Goal: Task Accomplishment & Management: Complete application form

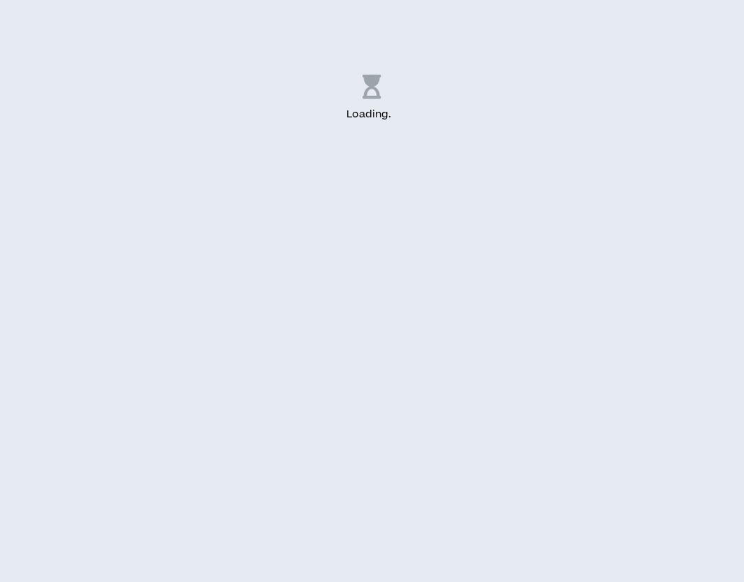
select select "US"
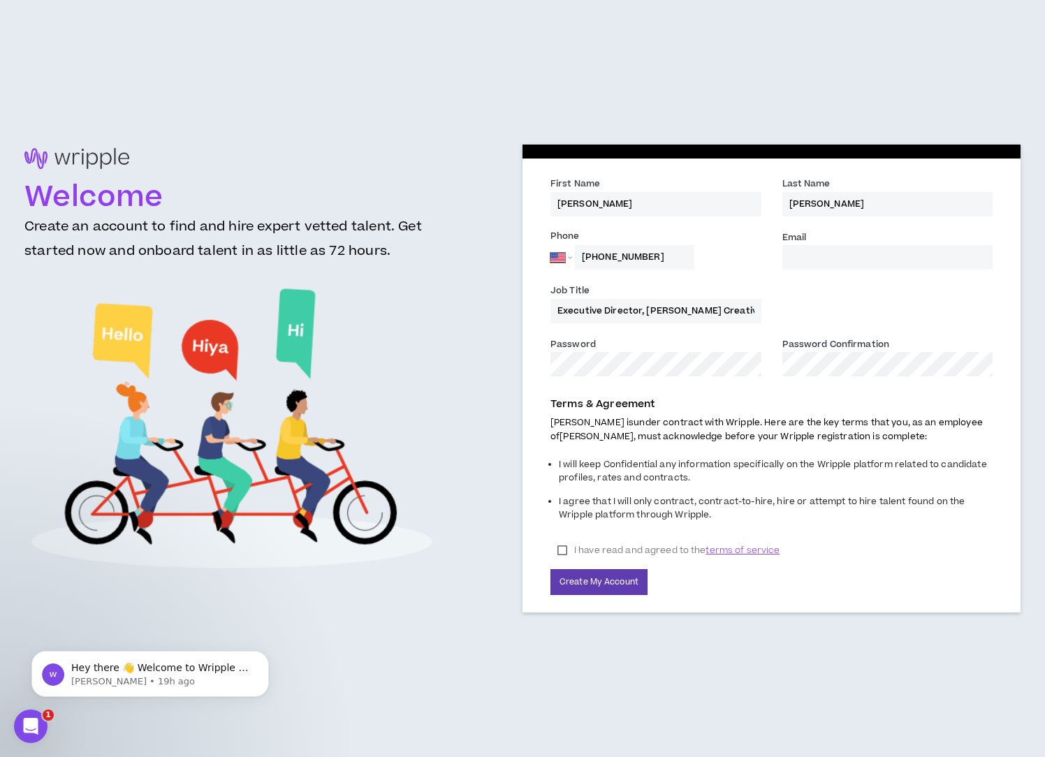
click at [743, 251] on input "Email *" at bounding box center [887, 257] width 211 height 24
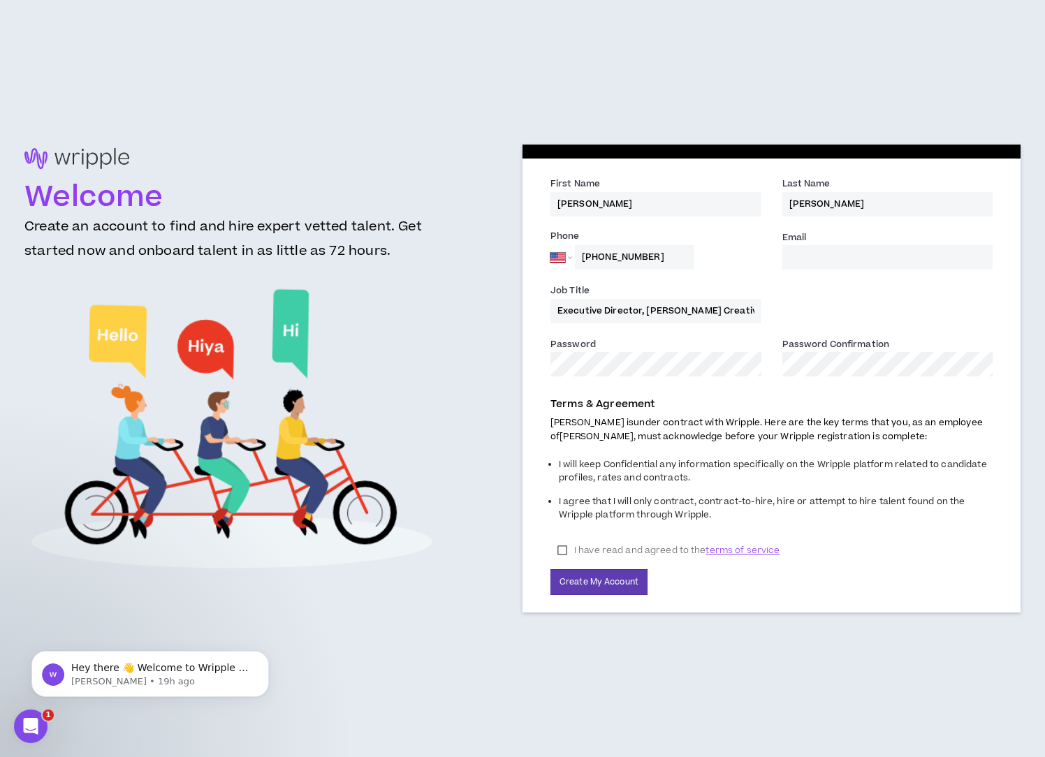
click at [743, 261] on input "Email *" at bounding box center [887, 257] width 211 height 24
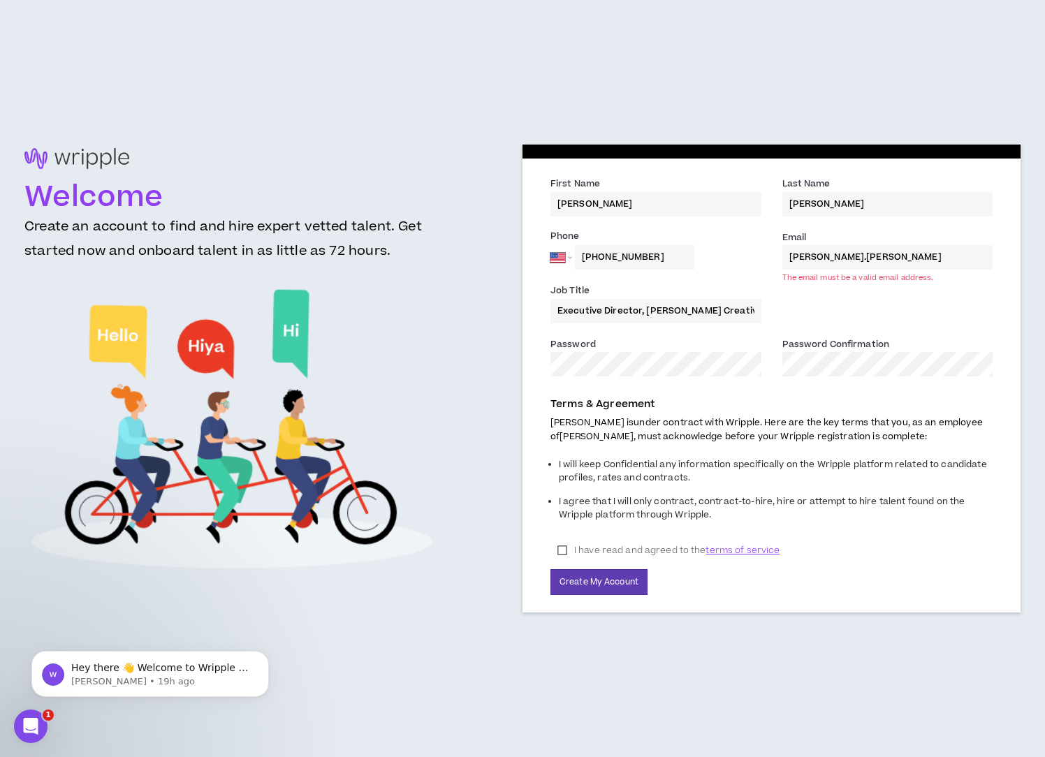
type input "[PERSON_NAME][EMAIL_ADDRESS][PERSON_NAME][DOMAIN_NAME]"
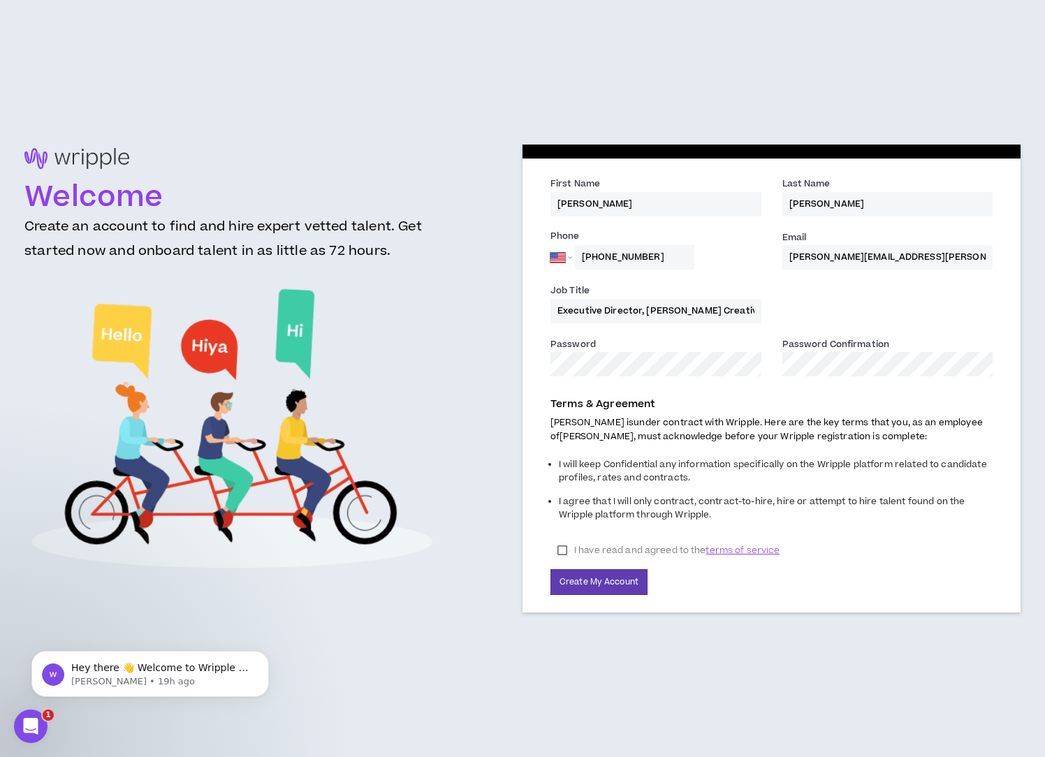
click at [563, 550] on label "I have read and agreed to the terms of service" at bounding box center [668, 550] width 236 height 21
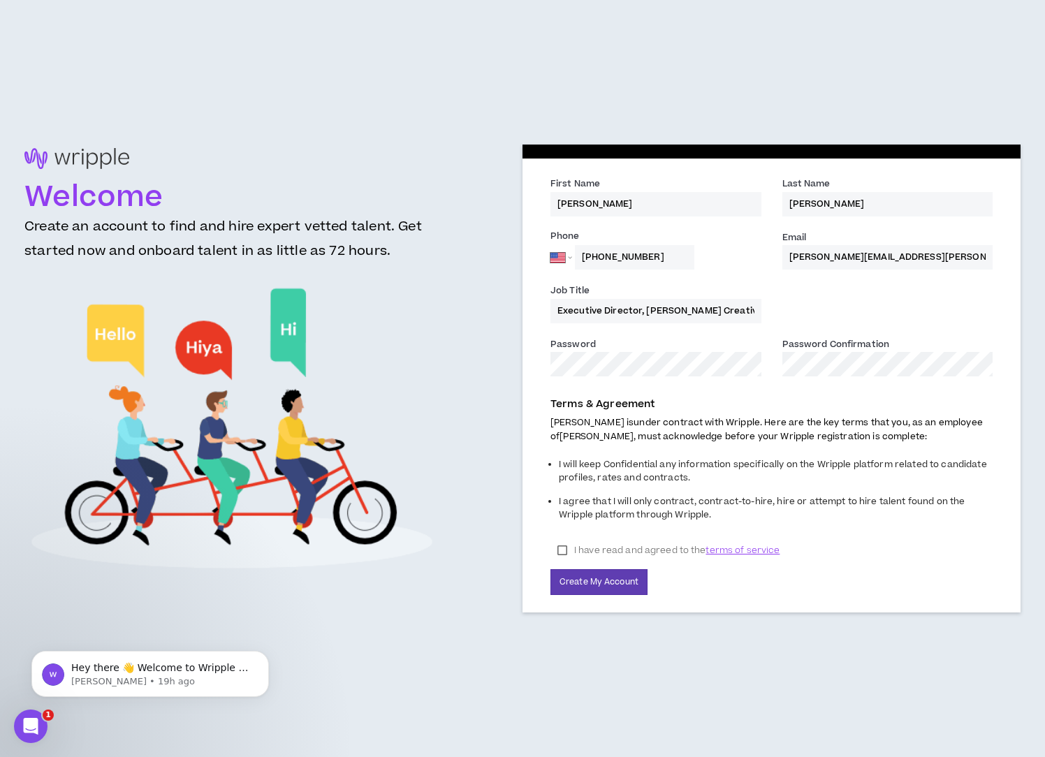
click at [550, 569] on button "Create My Account" at bounding box center [598, 582] width 97 height 26
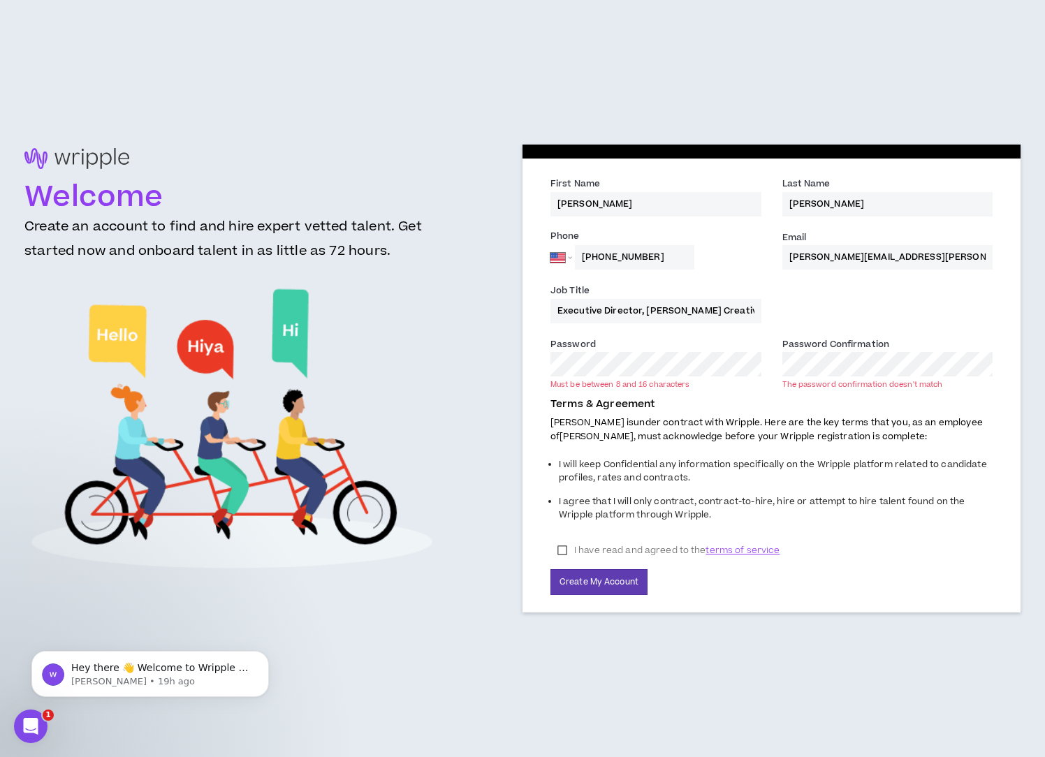
click at [444, 344] on div "Welcome Create an account to find and hire expert vetted talent. Get started no…" at bounding box center [522, 378] width 996 height 467
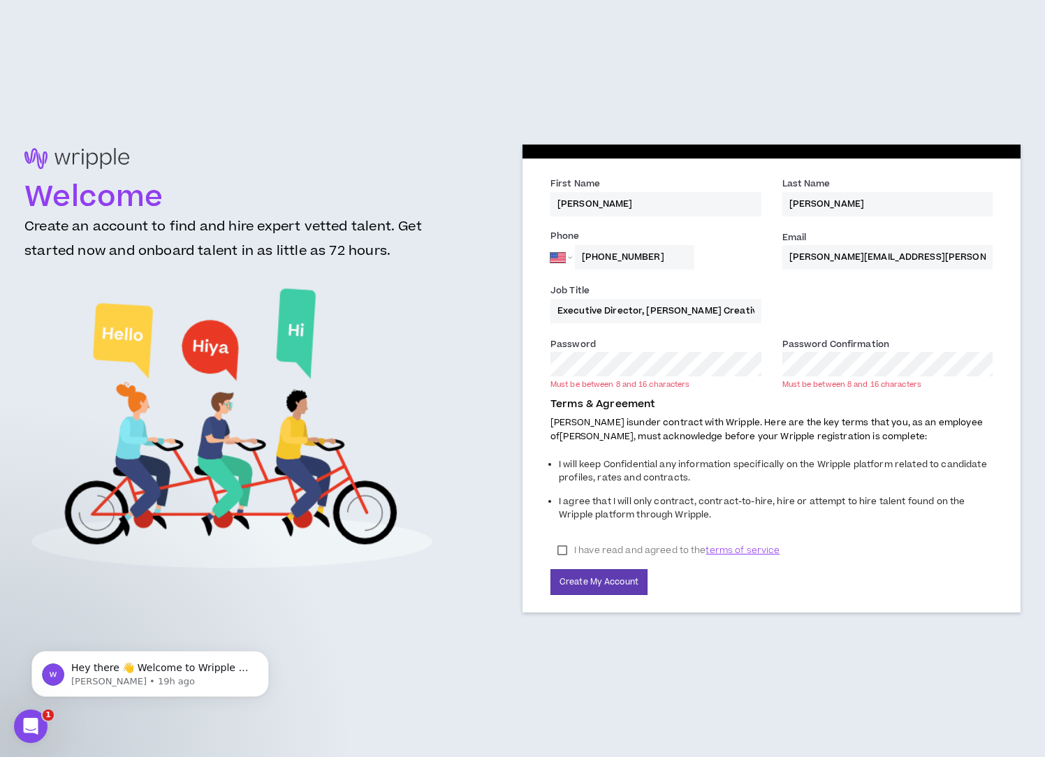
click at [483, 335] on div "Welcome Create an account to find and hire expert vetted talent. Get started no…" at bounding box center [522, 378] width 996 height 467
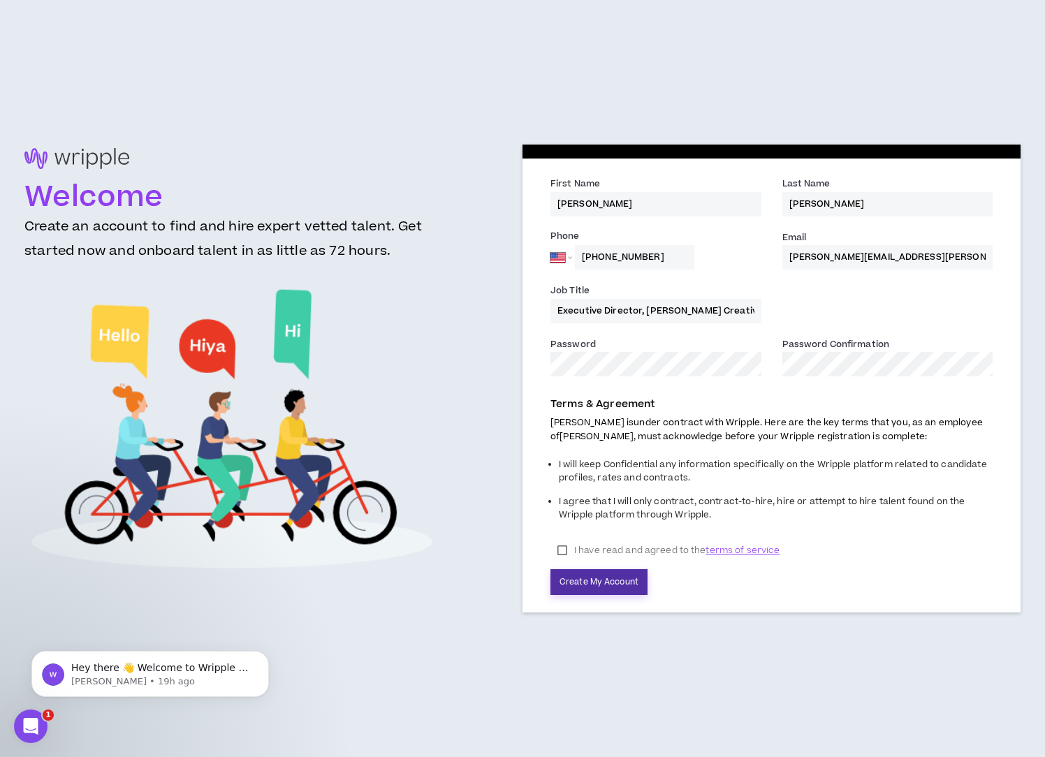
click at [594, 573] on button "Create My Account" at bounding box center [598, 582] width 97 height 26
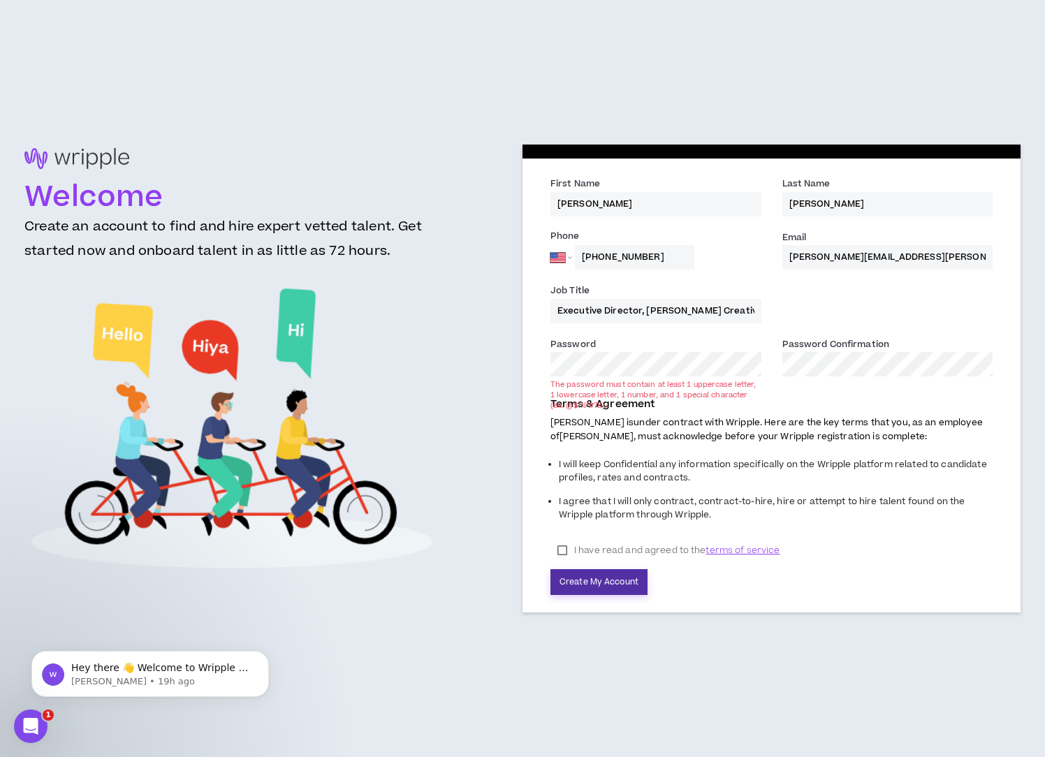
click at [607, 576] on button "Create My Account" at bounding box center [598, 582] width 97 height 26
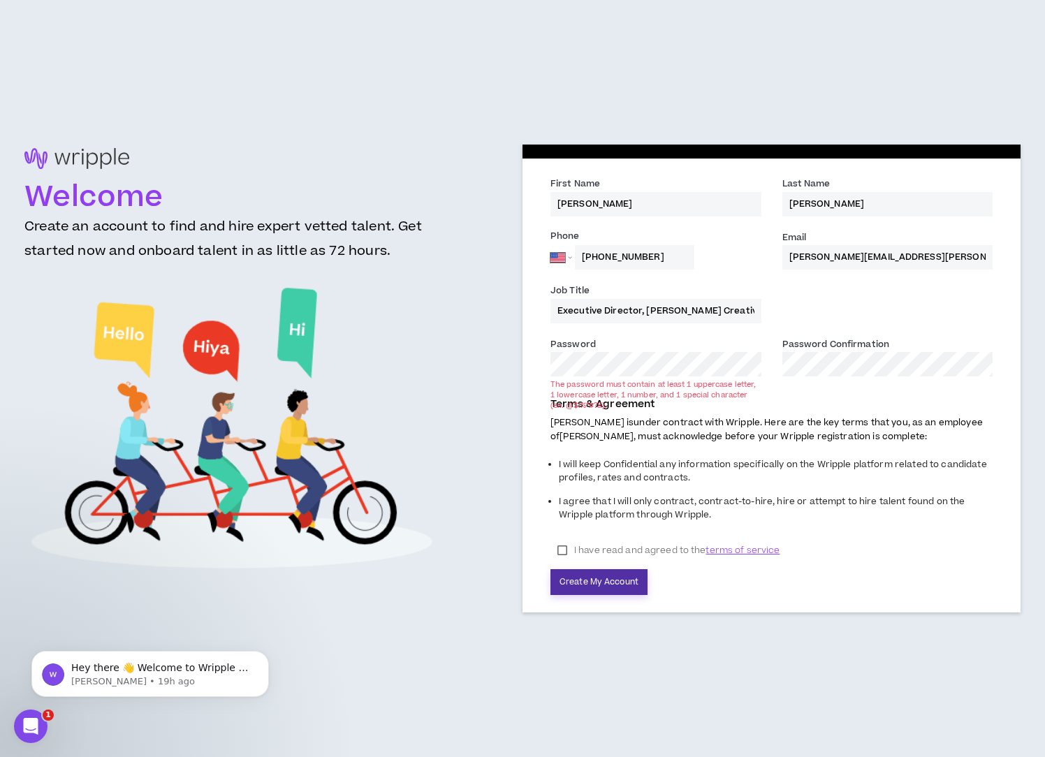
click at [618, 580] on button "Create My Account" at bounding box center [598, 582] width 97 height 26
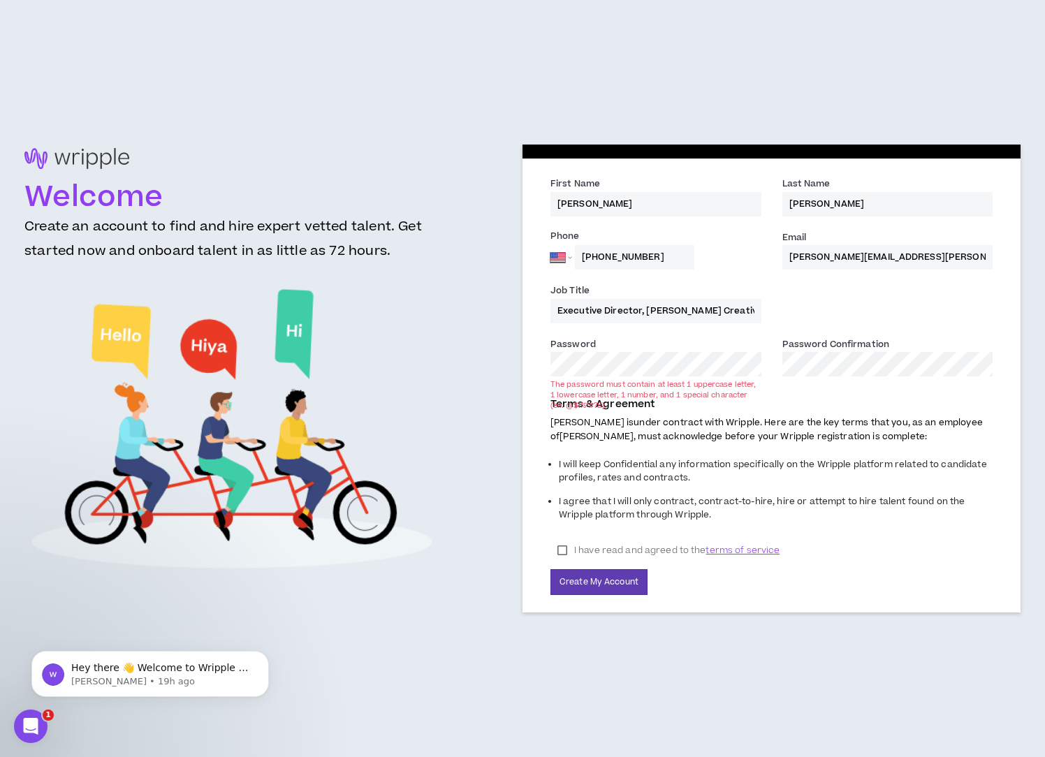
click at [367, 356] on div "Welcome Create an account to find and hire expert vetted talent. Get started no…" at bounding box center [522, 378] width 996 height 467
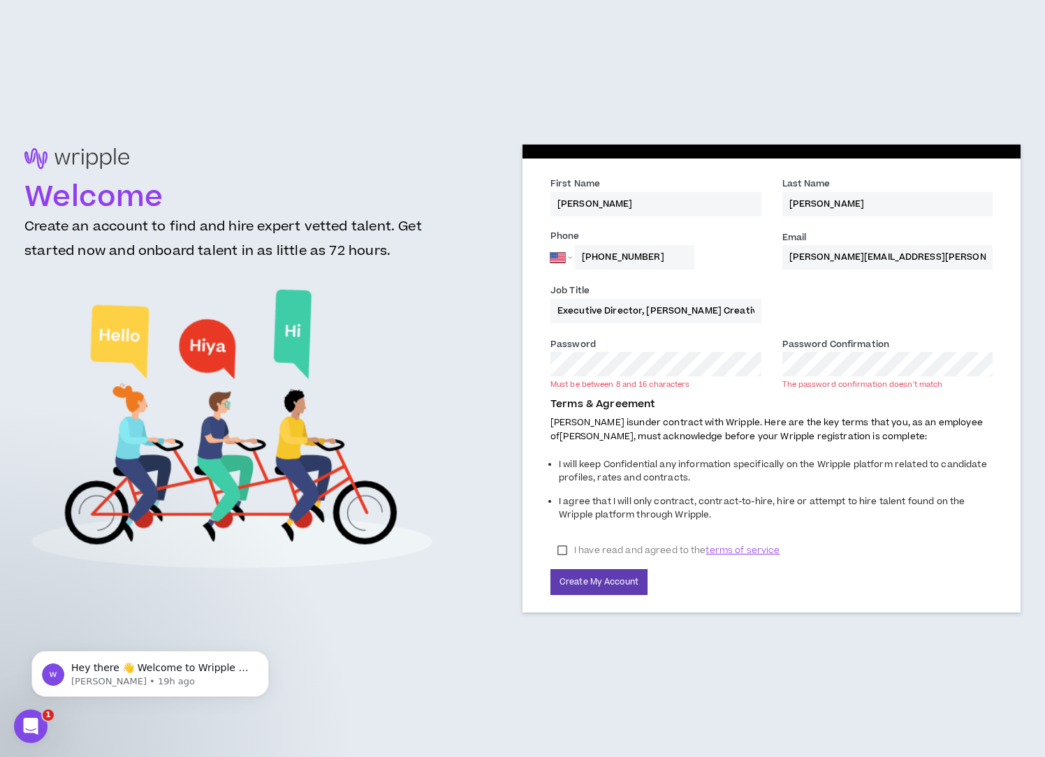
click at [532, 343] on div "First Name * [PERSON_NAME] Last Name * [PERSON_NAME] Phone [GEOGRAPHIC_DATA] [G…" at bounding box center [772, 385] width 498 height 453
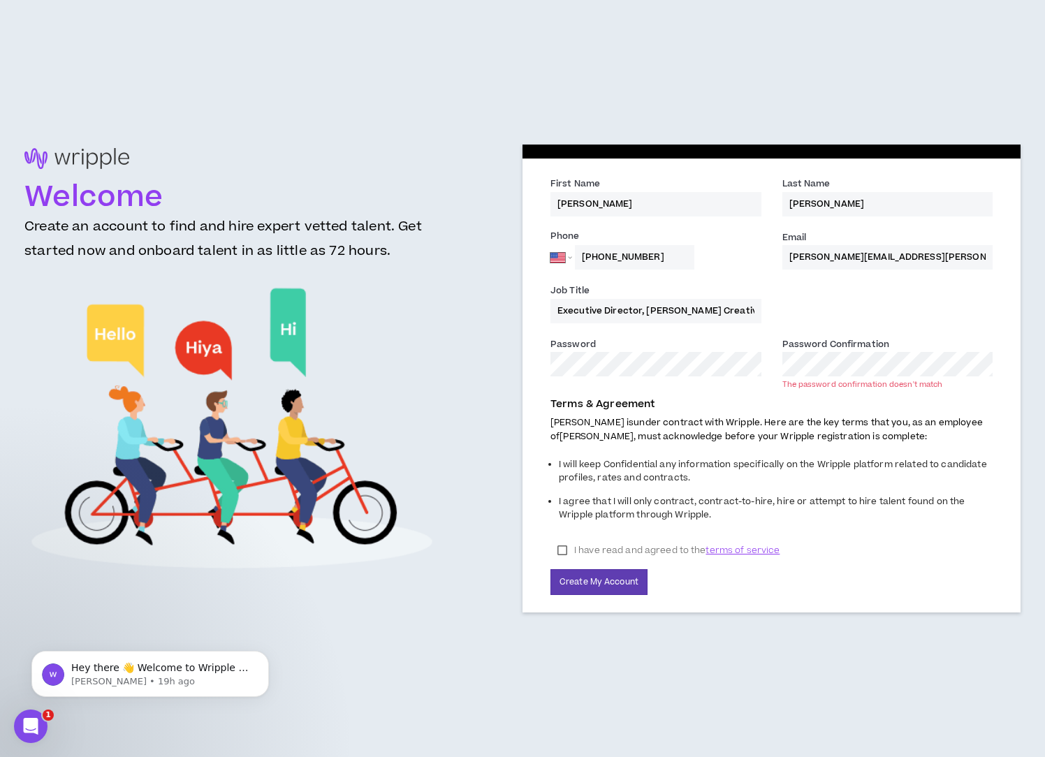
click at [550, 569] on button "Create My Account" at bounding box center [598, 582] width 97 height 26
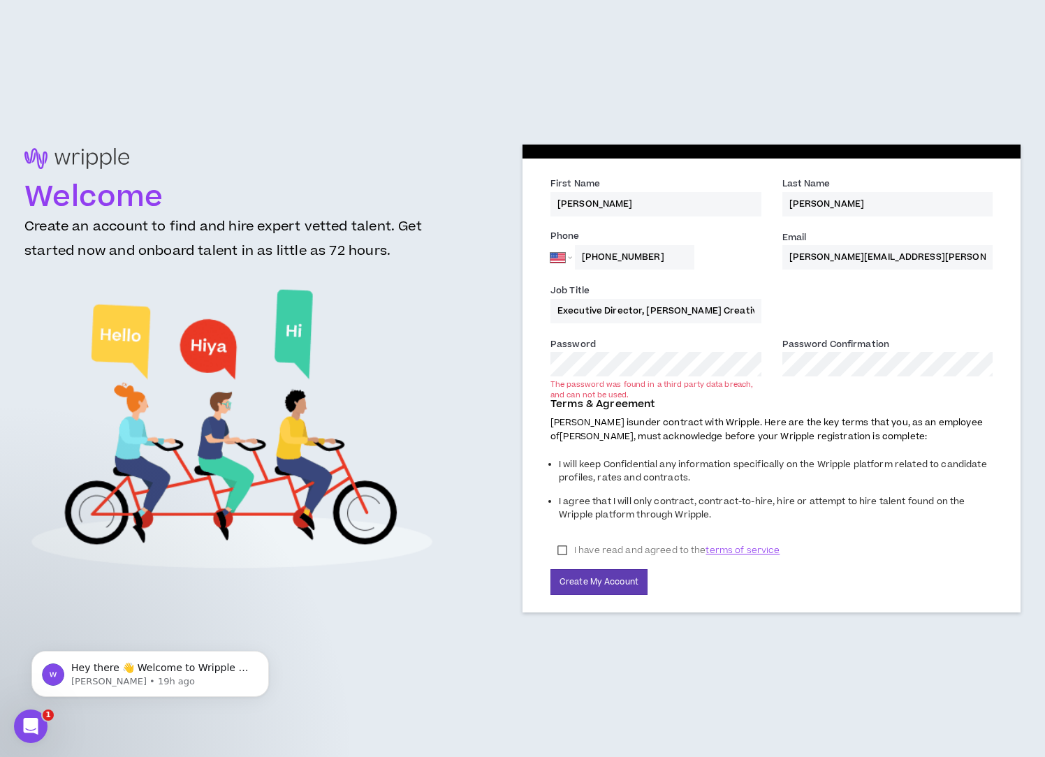
click at [619, 375] on div "Password * The password was found in a third party data breach, and can not be …" at bounding box center [656, 362] width 232 height 51
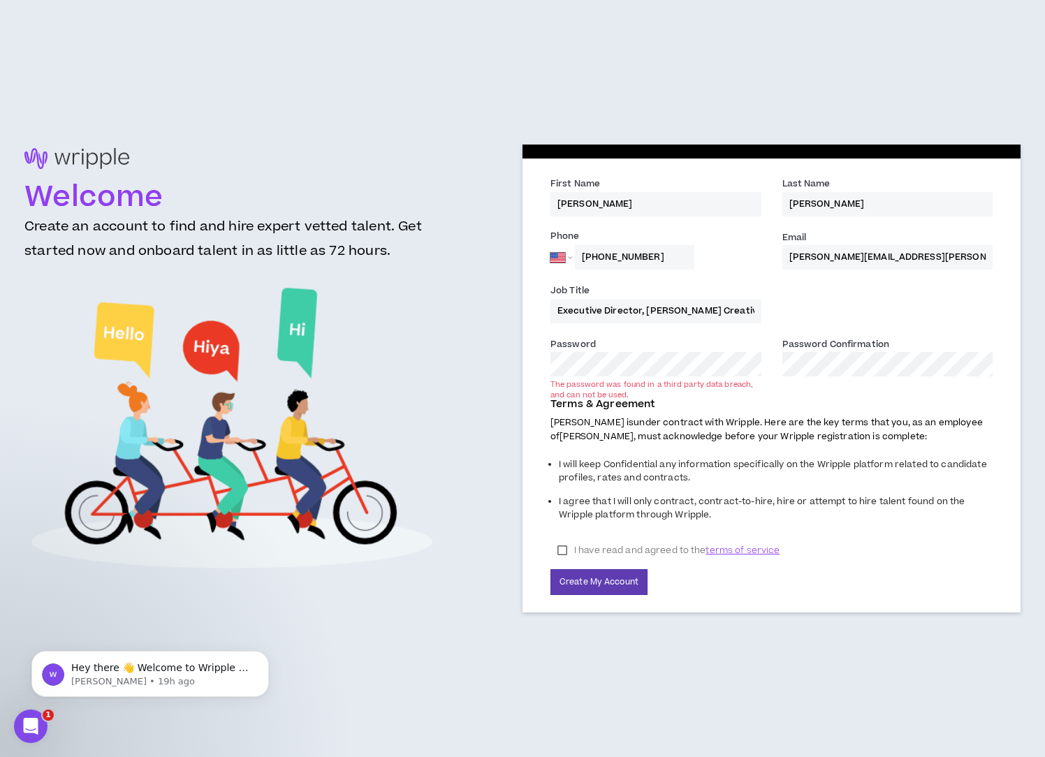
drag, startPoint x: 619, startPoint y: 377, endPoint x: 539, endPoint y: 351, distance: 83.7
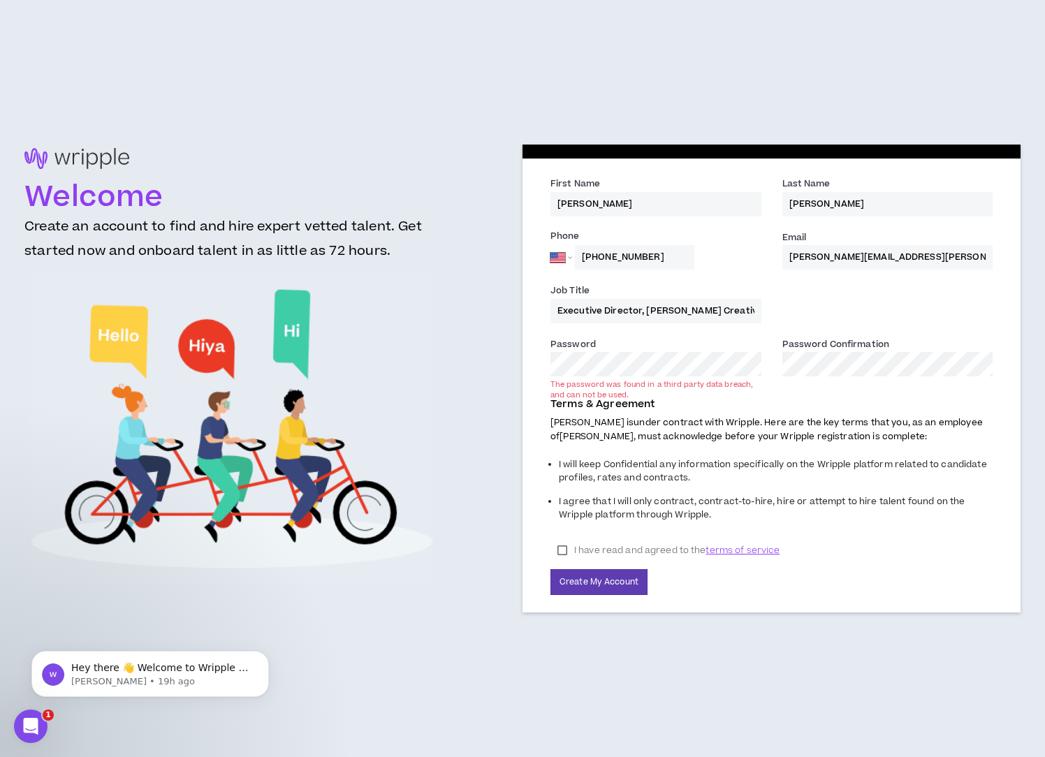
click at [540, 351] on div "Password * The password was found in a third party data breach, and can not be …" at bounding box center [656, 362] width 232 height 51
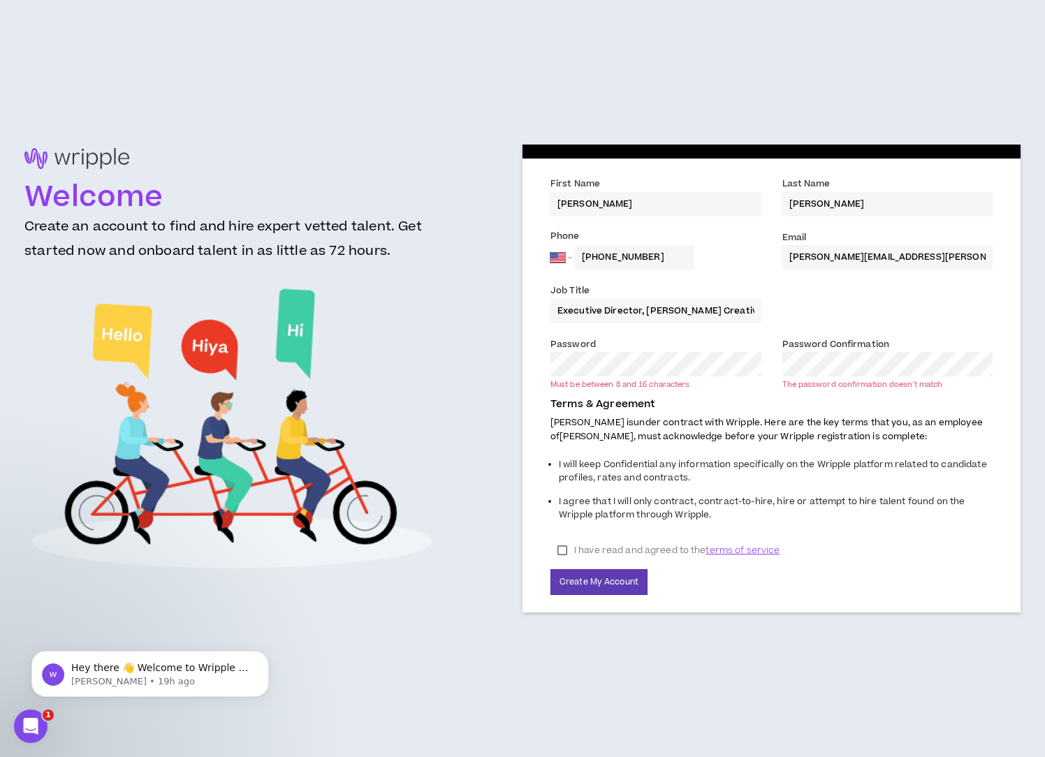
click at [399, 342] on div "Welcome Create an account to find and hire expert vetted talent. Get started no…" at bounding box center [522, 378] width 996 height 467
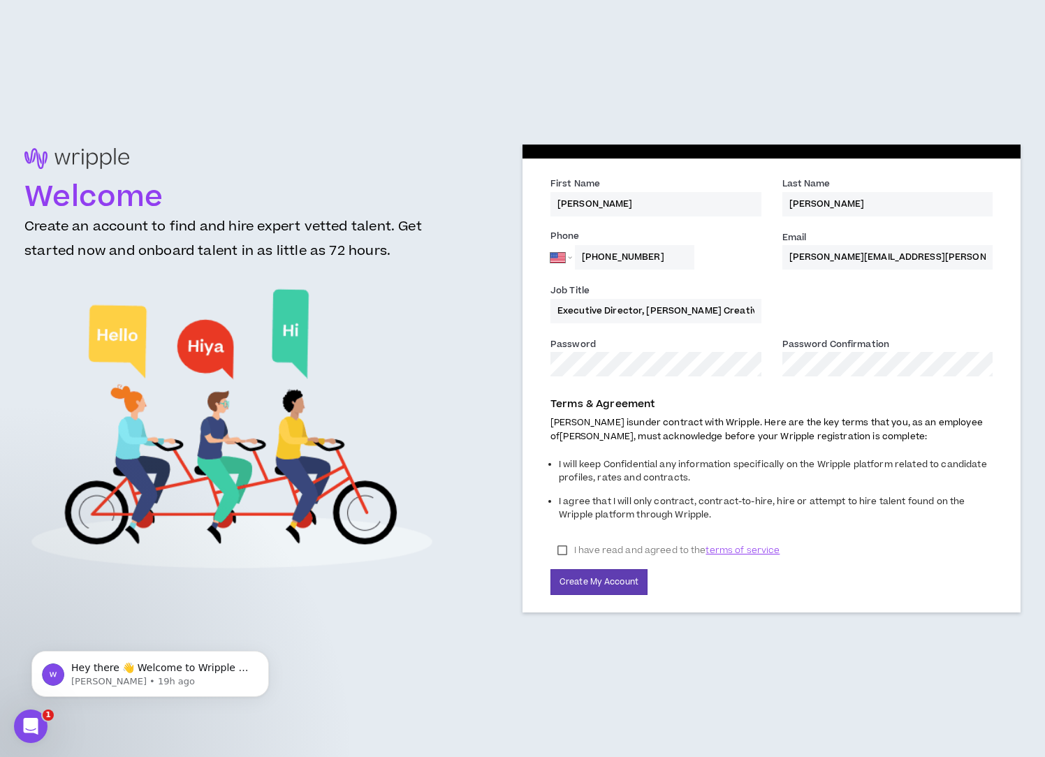
click at [601, 567] on div "Terms & Agreement [PERSON_NAME] is under contract with Wripple. Here are the ke…" at bounding box center [771, 492] width 463 height 205
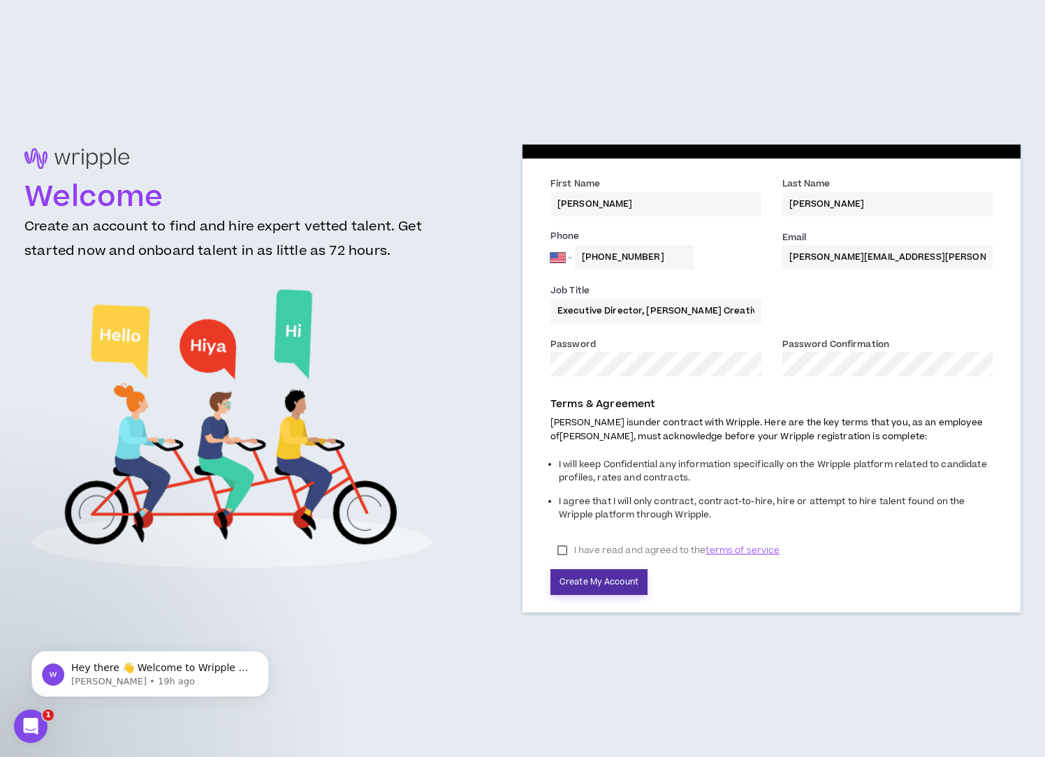
click at [599, 573] on button "Create My Account" at bounding box center [598, 582] width 97 height 26
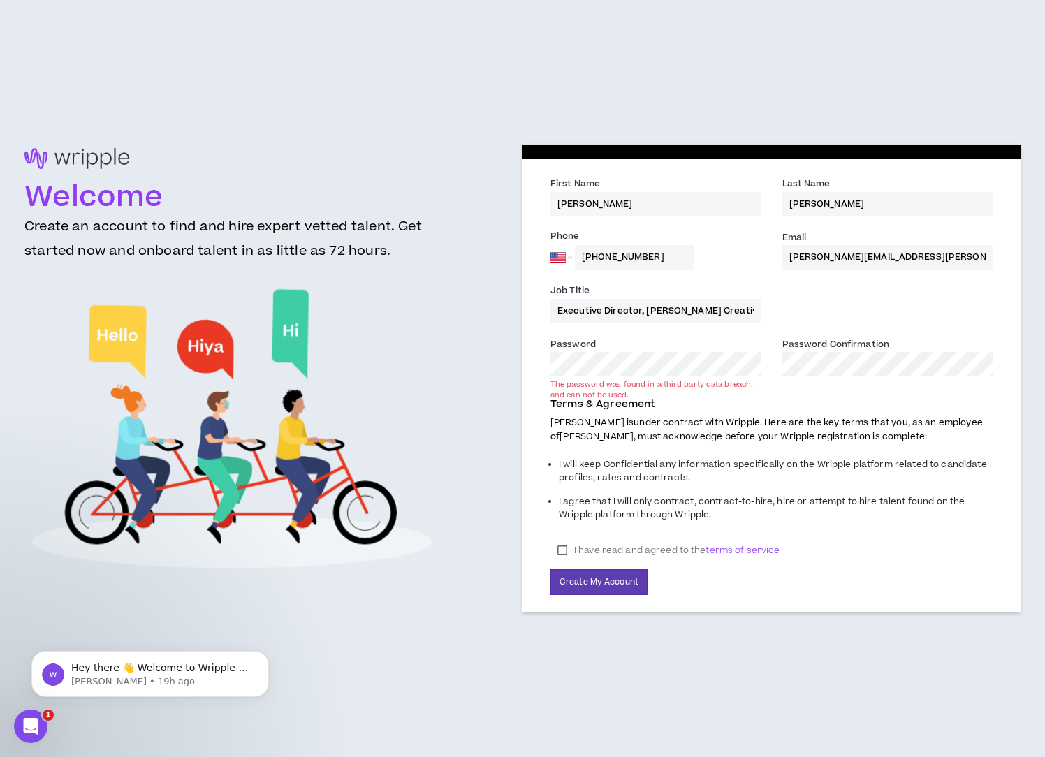
click at [604, 339] on div "Password * The password was found in a third party data breach, and can not be …" at bounding box center [655, 357] width 211 height 40
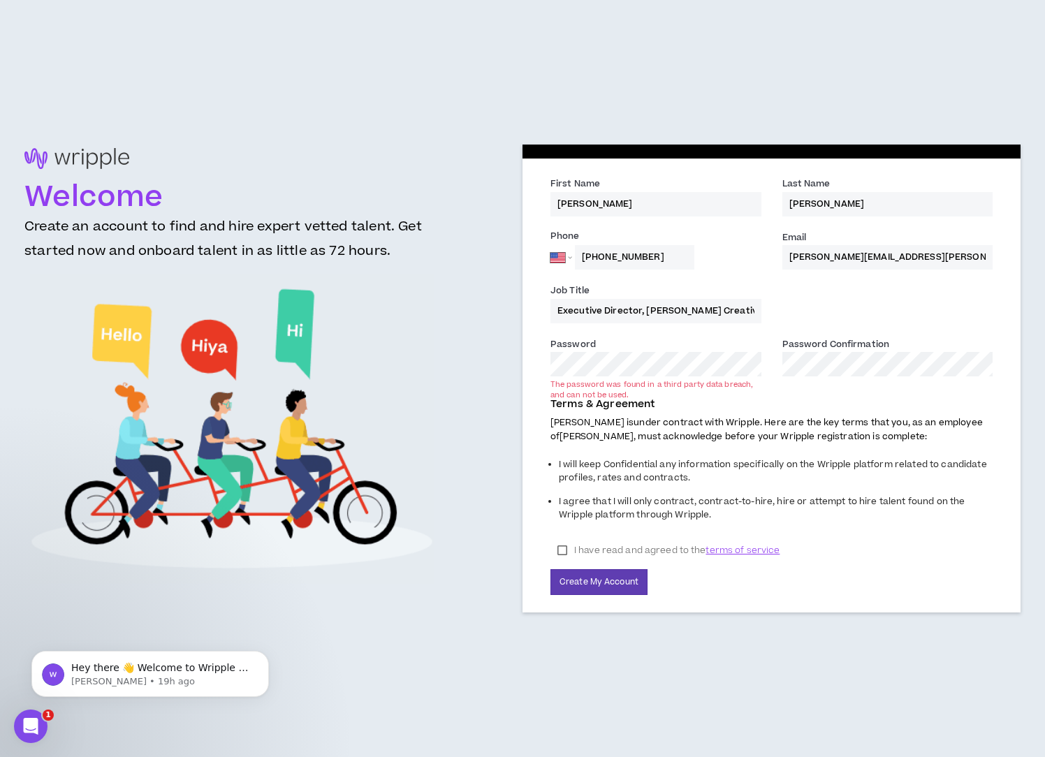
click at [464, 365] on div "Welcome Create an account to find and hire expert vetted talent. Get started no…" at bounding box center [522, 378] width 996 height 467
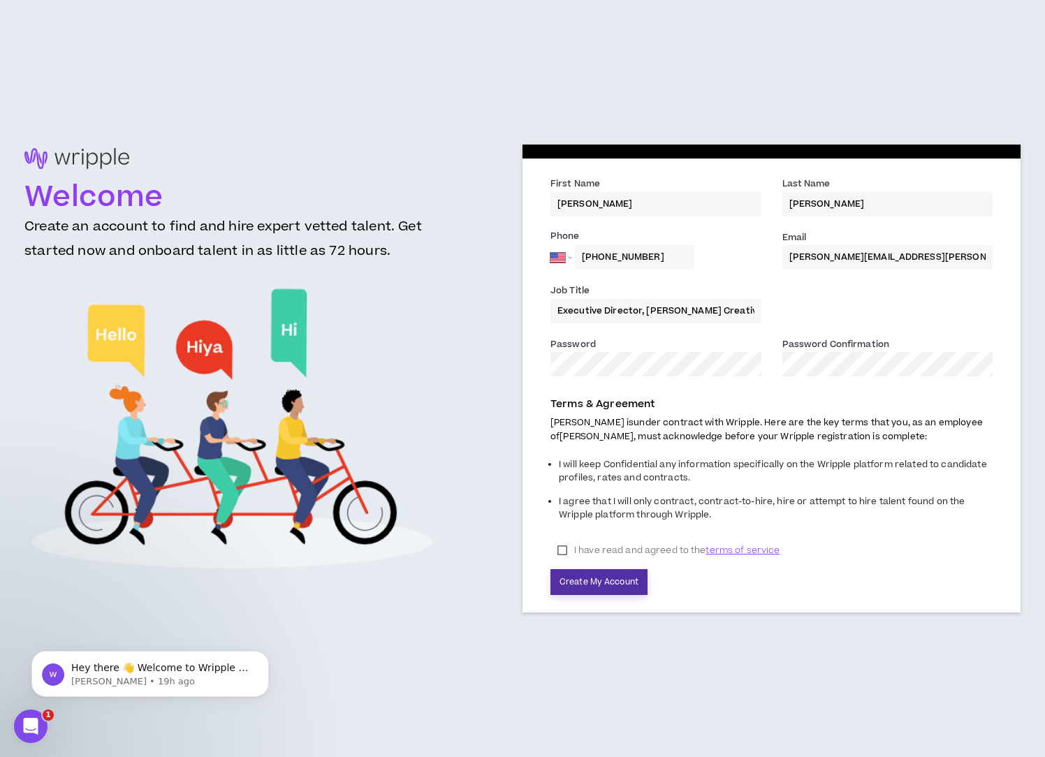
click at [627, 581] on button "Create My Account" at bounding box center [598, 582] width 97 height 26
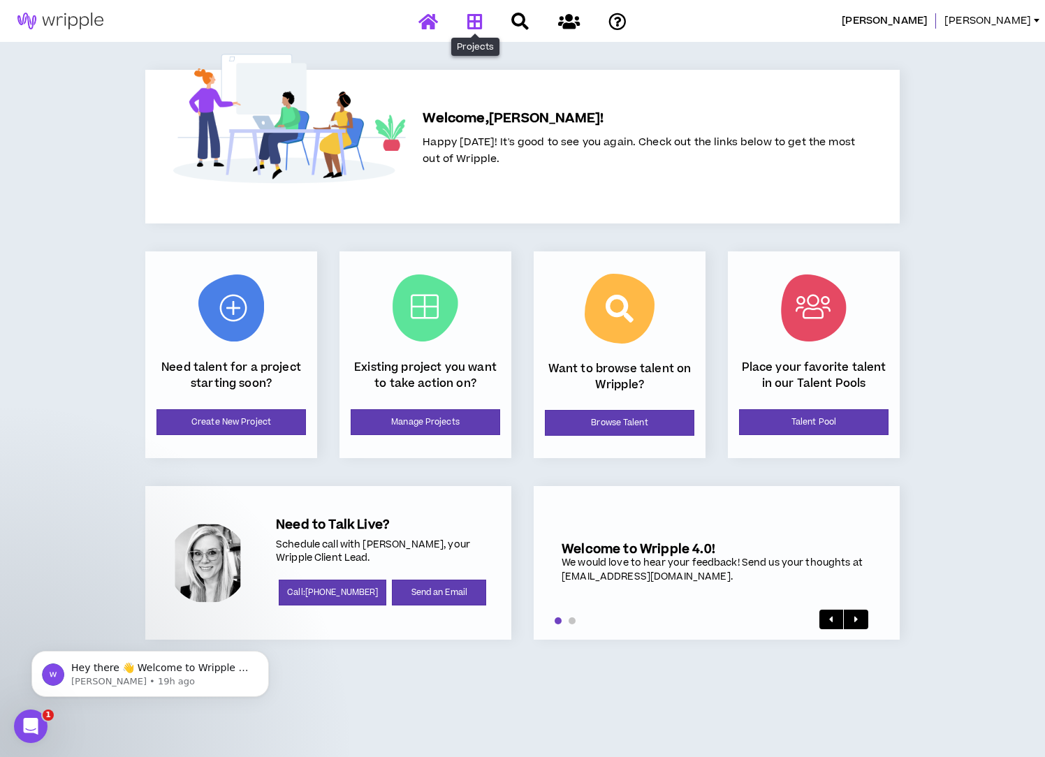
click at [481, 24] on icon at bounding box center [474, 21] width 15 height 17
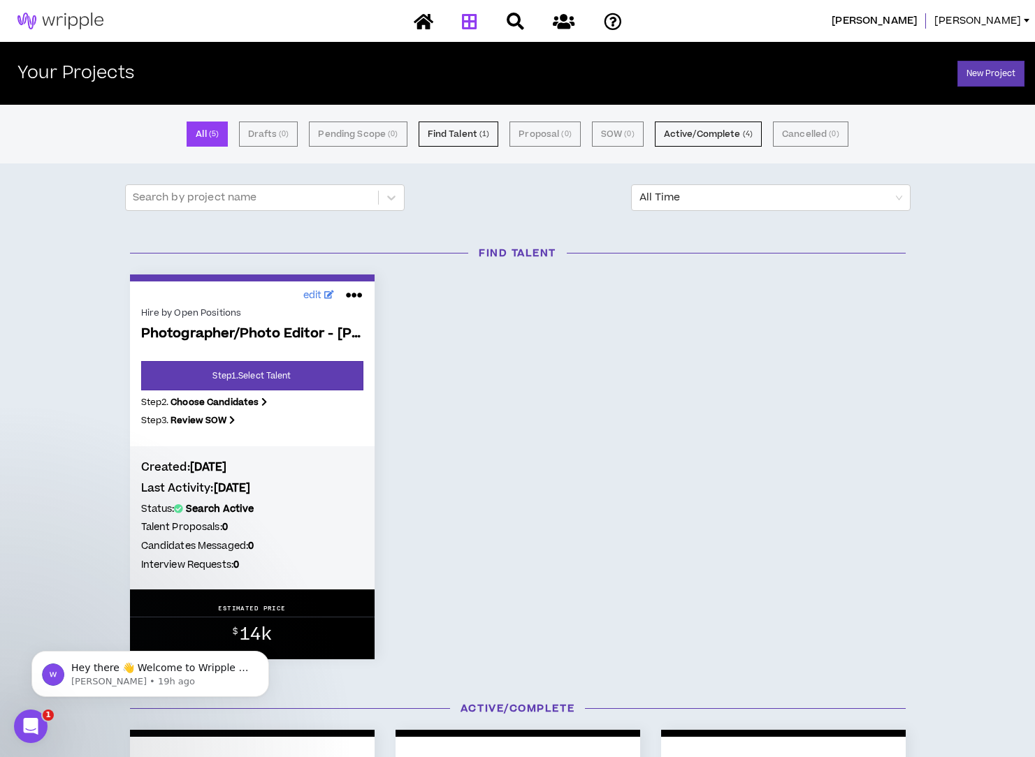
click at [504, 35] on div "[PERSON_NAME] [PERSON_NAME]" at bounding box center [517, 21] width 1035 height 42
click at [561, 22] on icon at bounding box center [564, 21] width 22 height 17
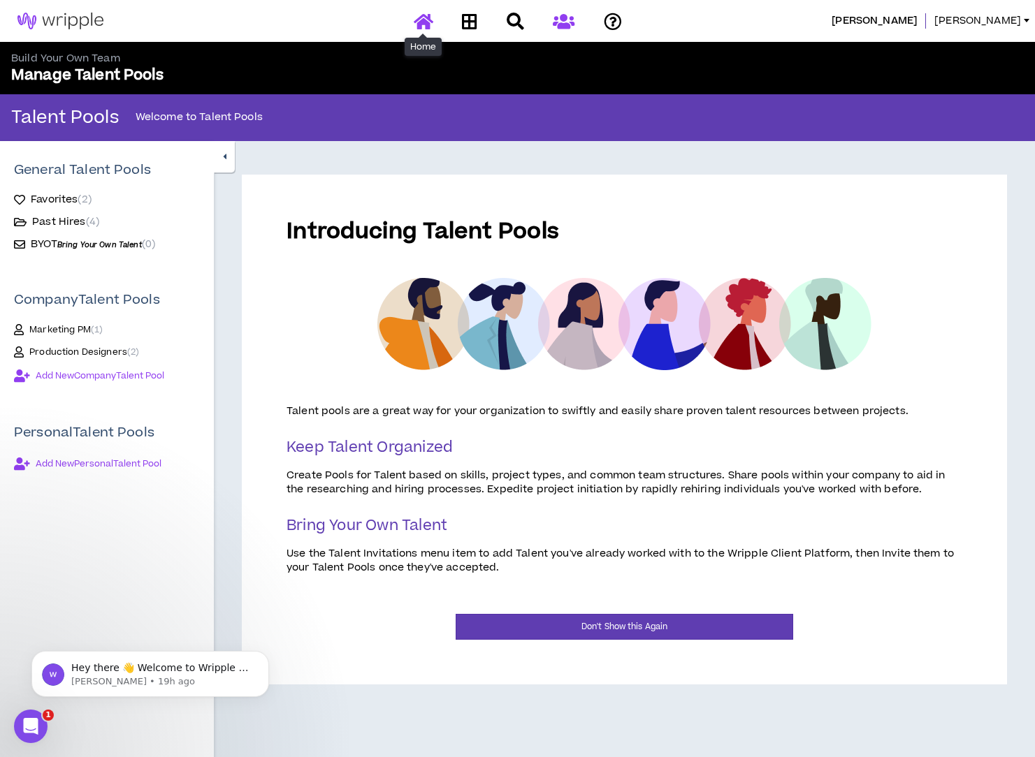
click at [417, 26] on icon at bounding box center [424, 21] width 20 height 17
